Goal: Understand process/instructions: Learn how to perform a task or action

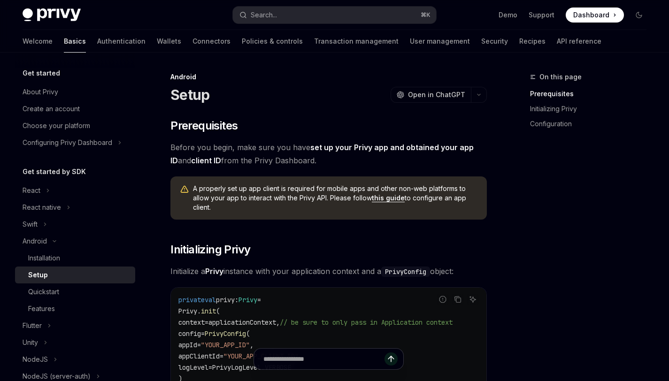
click at [379, 146] on link "set up your Privy app and obtained your app ID" at bounding box center [321, 154] width 303 height 23
type textarea "*"
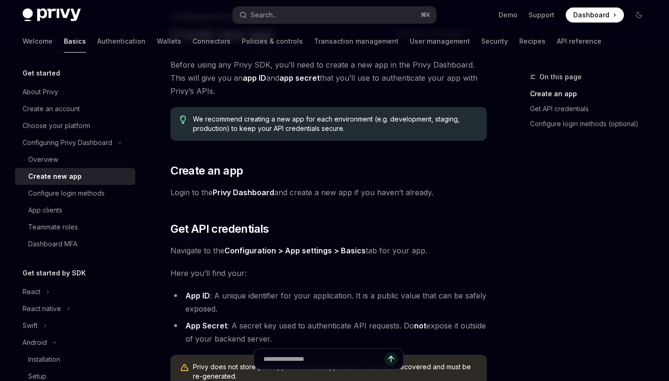
scroll to position [62, 0]
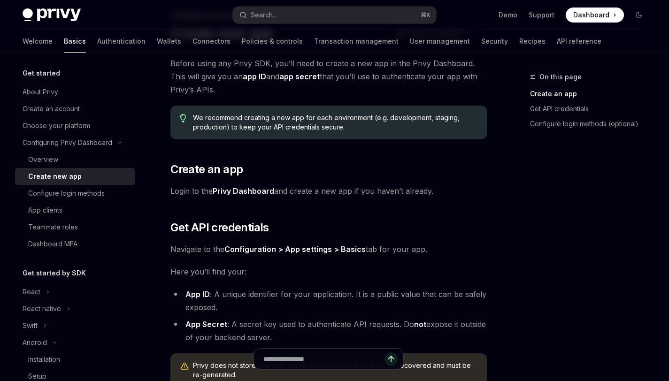
click at [244, 189] on link "Privy Dashboard" at bounding box center [244, 191] width 62 height 10
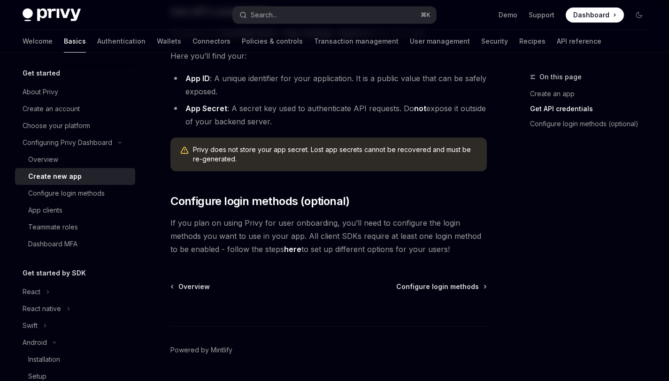
scroll to position [304, 0]
